Goal: Task Accomplishment & Management: Manage account settings

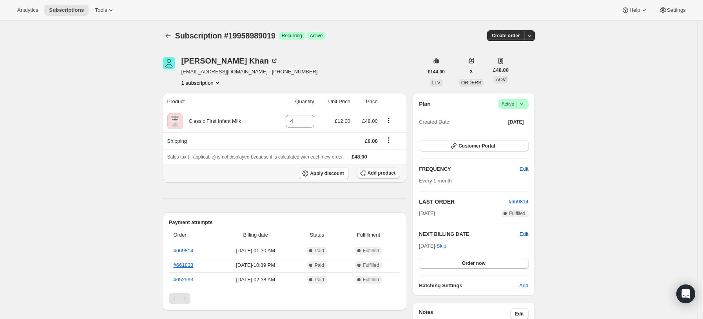
click at [392, 172] on span "Add product" at bounding box center [382, 173] width 28 height 6
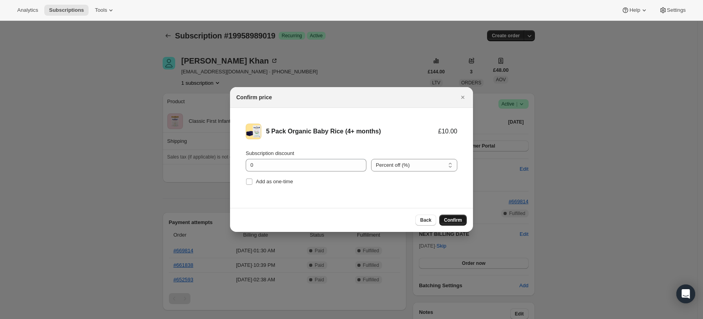
click at [455, 218] on span "Confirm" at bounding box center [453, 220] width 18 height 6
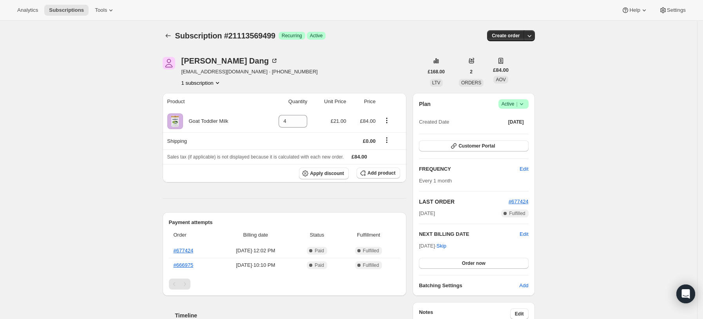
click at [526, 104] on icon at bounding box center [522, 104] width 8 height 8
click at [507, 129] on span "Cancel subscription" at bounding box center [517, 133] width 44 height 8
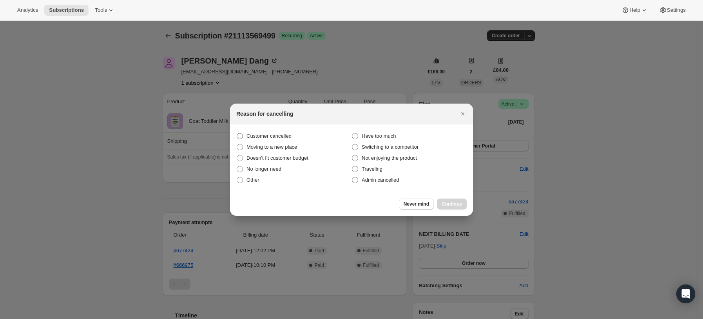
click at [248, 137] on span "Customer cancelled" at bounding box center [269, 136] width 45 height 6
click at [237, 133] on input "Customer cancelled" at bounding box center [237, 133] width 0 height 0
radio input "true"
click at [463, 203] on button "Continue" at bounding box center [452, 203] width 30 height 11
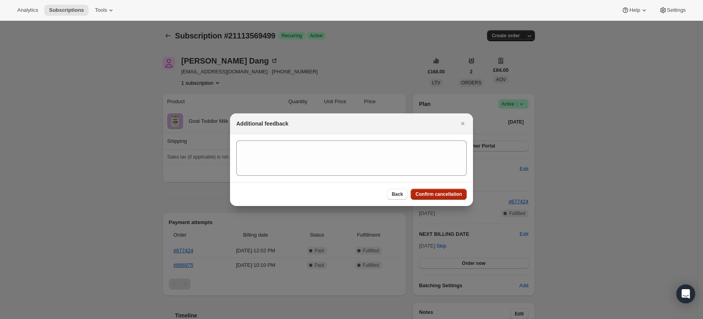
click at [448, 197] on span "Confirm cancellation" at bounding box center [439, 194] width 47 height 6
